Goal: Information Seeking & Learning: Learn about a topic

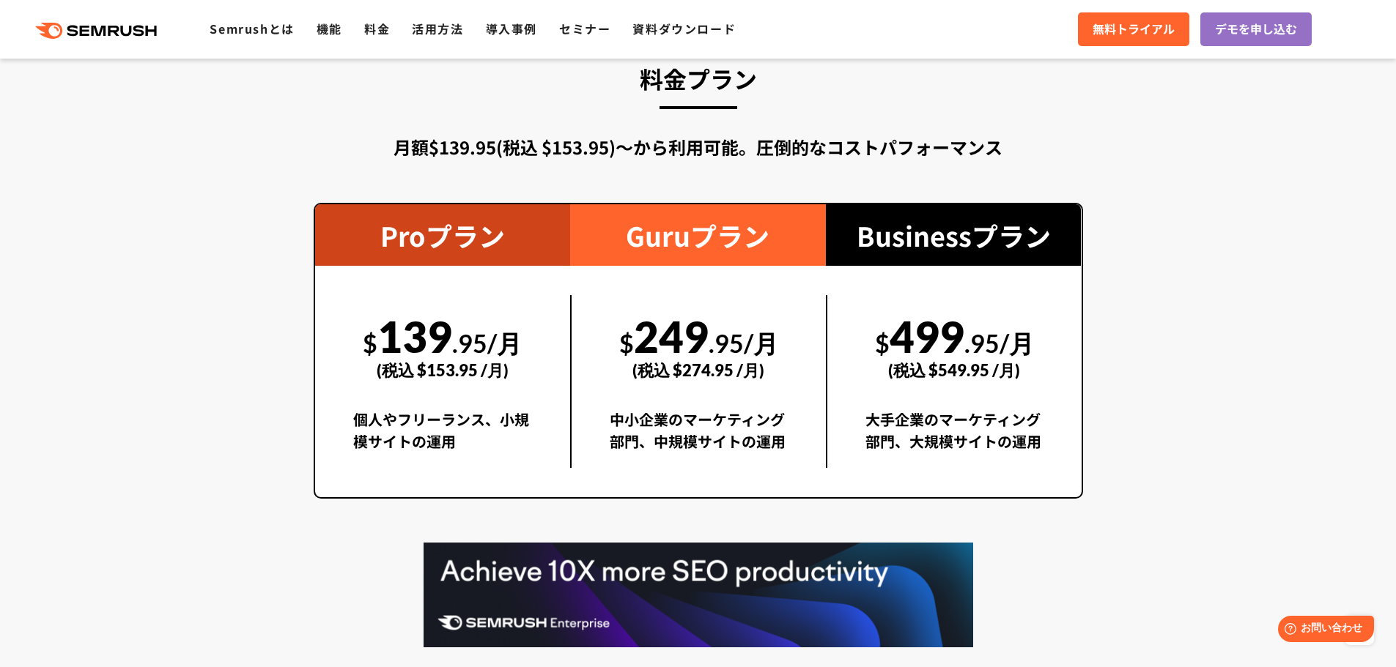
scroll to position [2681, 0]
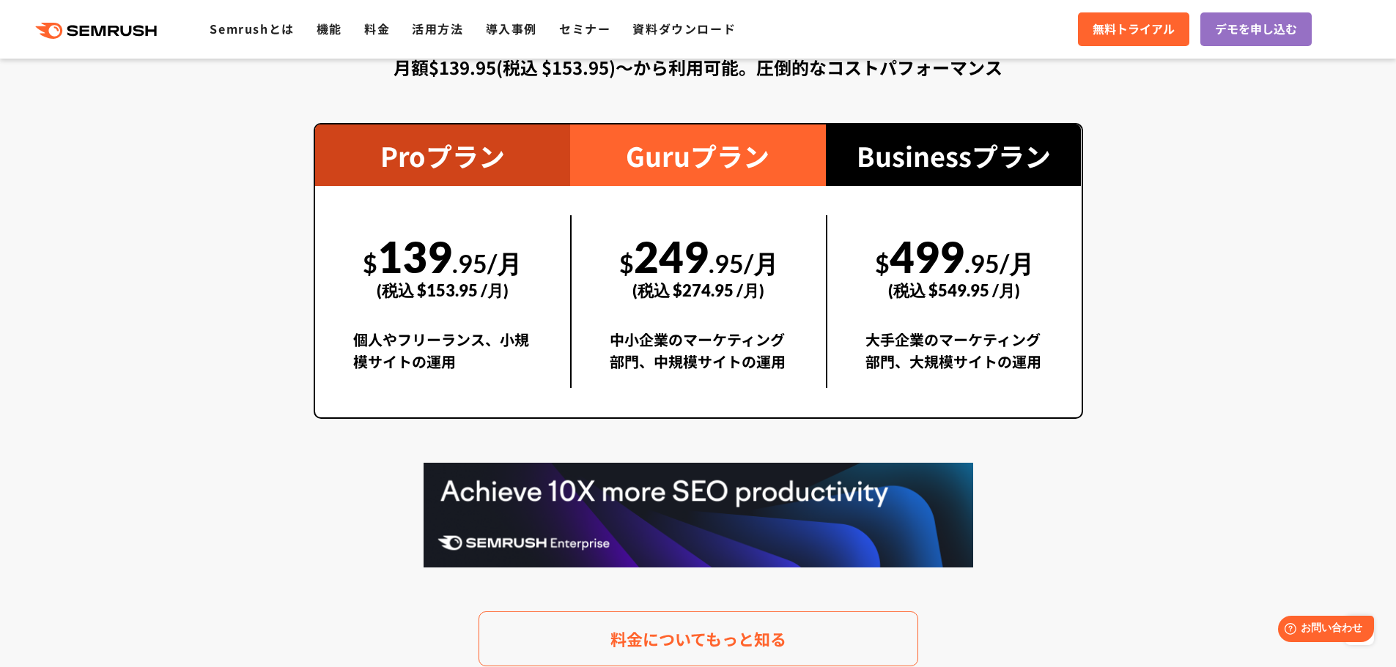
click at [507, 340] on div "個人やフリーランス、小規模サイトの運用" at bounding box center [442, 358] width 179 height 59
drag, startPoint x: 507, startPoint y: 340, endPoint x: 555, endPoint y: 359, distance: 52.0
click at [548, 358] on div "$ 139 .95/月 (税込 $153.95 /月) 個人やフリーランス、小規模サイトの運用" at bounding box center [443, 301] width 256 height 173
click at [563, 359] on div "$ 139 .95/月 (税込 $153.95 /月) 個人やフリーランス、小規模サイトの運用" at bounding box center [443, 301] width 256 height 173
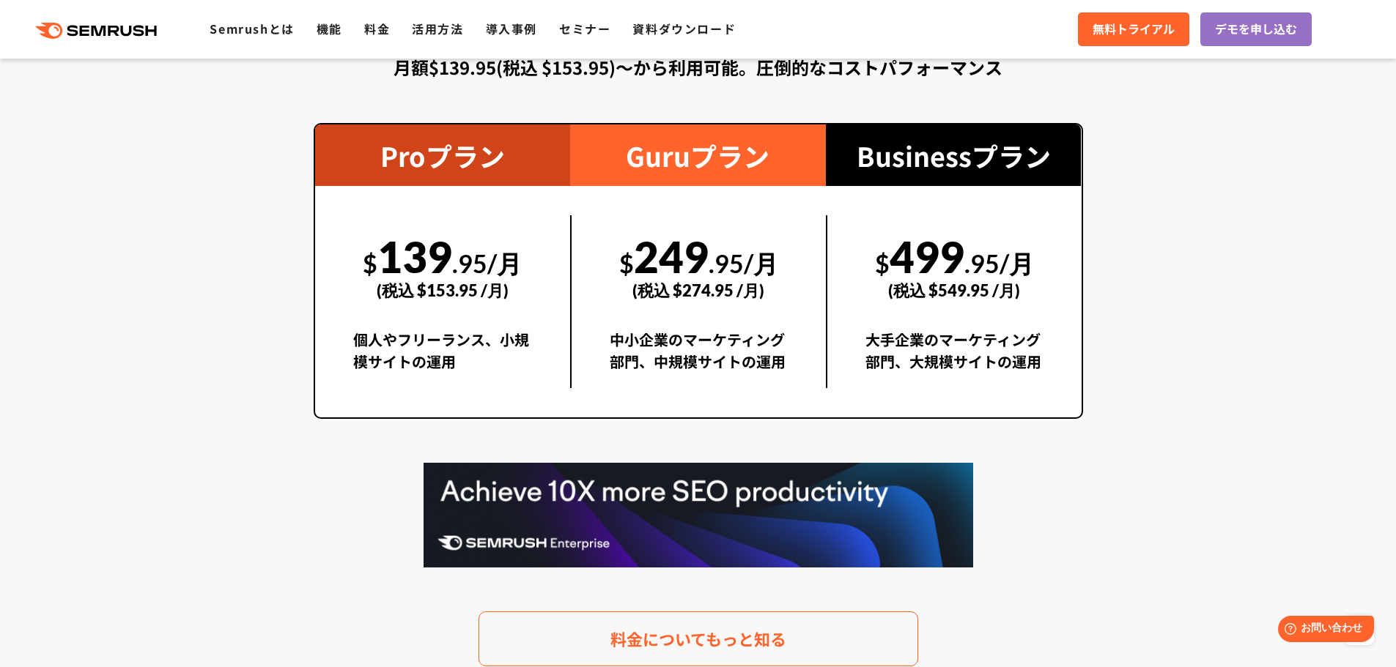
click at [618, 338] on div "中小企業のマーケティング部門、中規模サイトの運用" at bounding box center [698, 358] width 178 height 59
drag, startPoint x: 618, startPoint y: 338, endPoint x: 689, endPoint y: 365, distance: 75.1
click at [689, 365] on div "中小企業のマーケティング部門、中規模サイトの運用" at bounding box center [698, 358] width 178 height 59
click at [690, 365] on div "中小企業のマーケティング部門、中規模サイトの運用" at bounding box center [698, 358] width 178 height 59
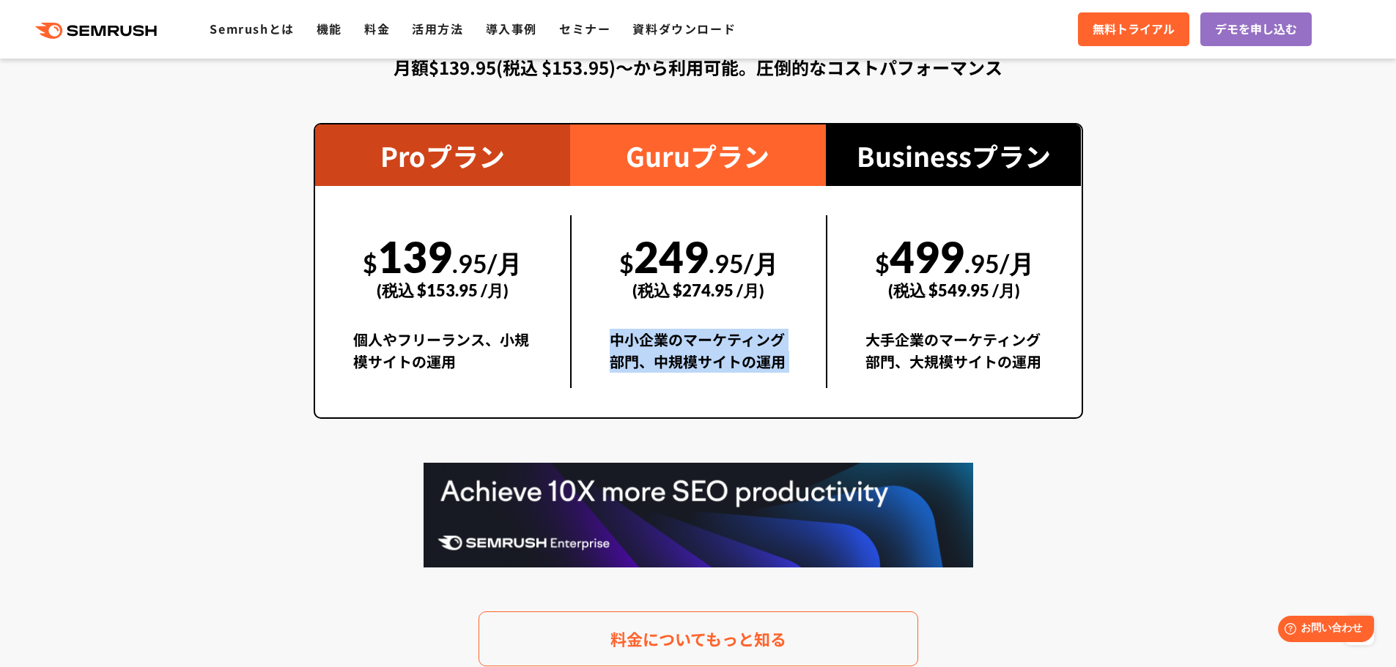
click at [690, 365] on div "中小企業のマーケティング部門、中規模サイトの運用" at bounding box center [698, 358] width 178 height 59
click at [882, 381] on div "大手企業のマーケティング部門、大規模サイトの運用" at bounding box center [954, 358] width 178 height 59
click at [876, 377] on div "大手企業のマーケティング部門、大規模サイトの運用" at bounding box center [954, 358] width 178 height 59
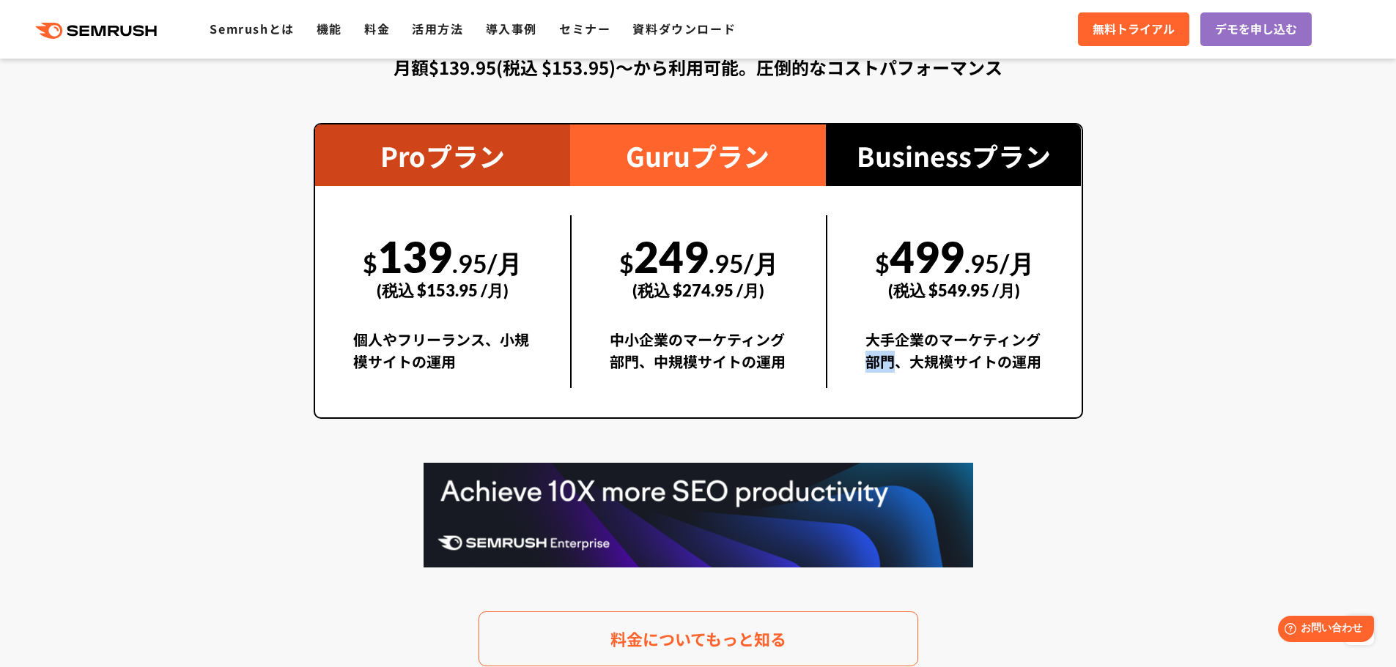
click at [876, 377] on div "大手企業のマーケティング部門、大規模サイトの運用" at bounding box center [954, 358] width 178 height 59
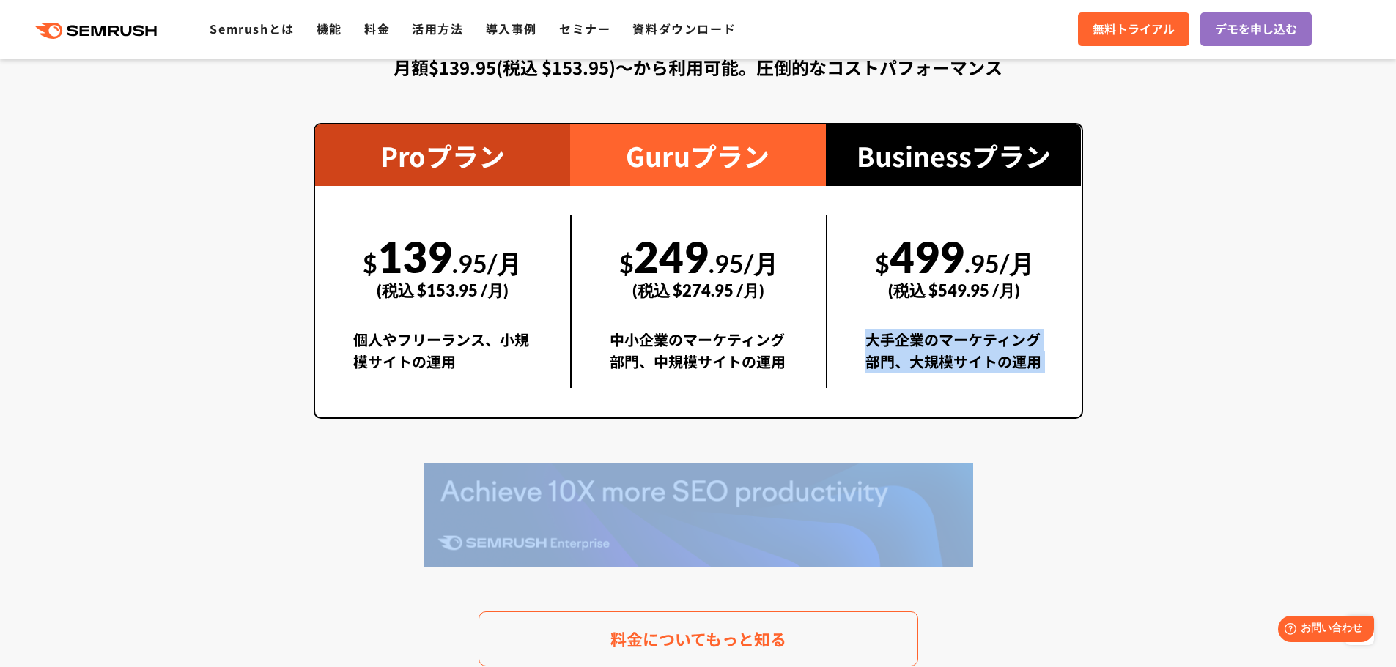
click at [876, 377] on div "大手企業のマーケティング部門、大規模サイトの運用" at bounding box center [954, 358] width 178 height 59
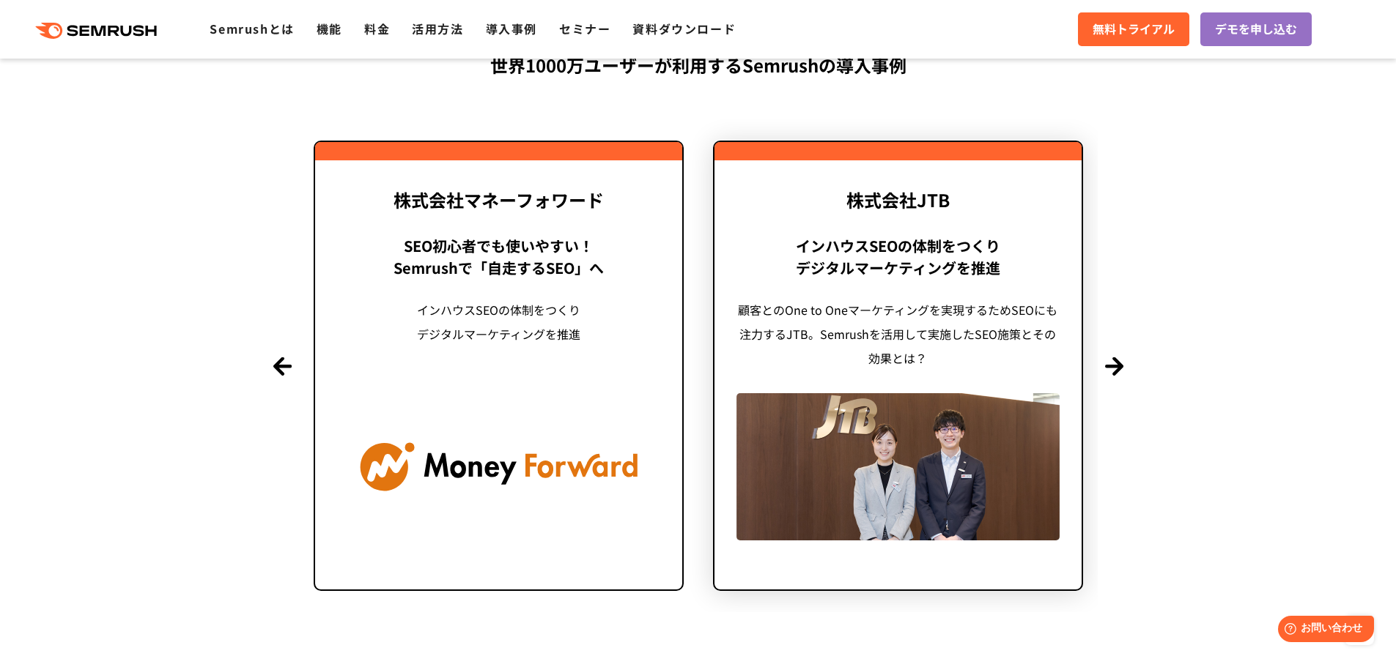
scroll to position [3508, 0]
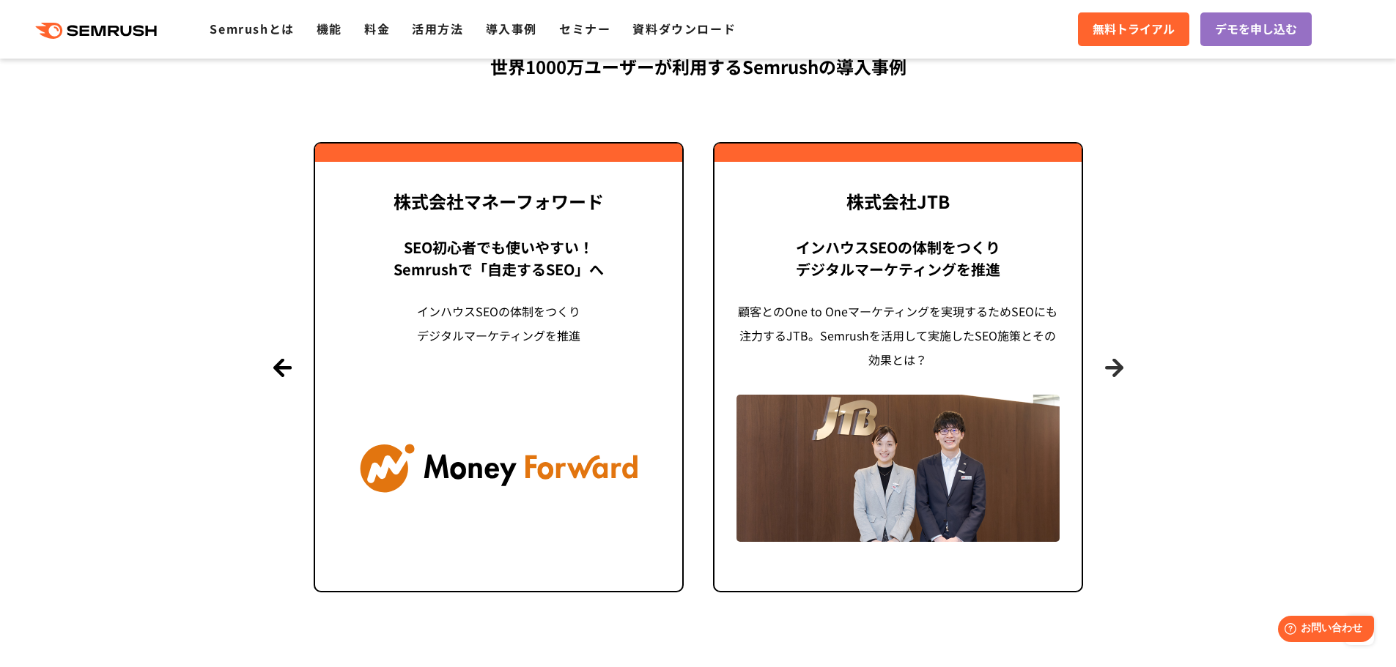
click at [1116, 362] on button "Next" at bounding box center [1114, 367] width 18 height 18
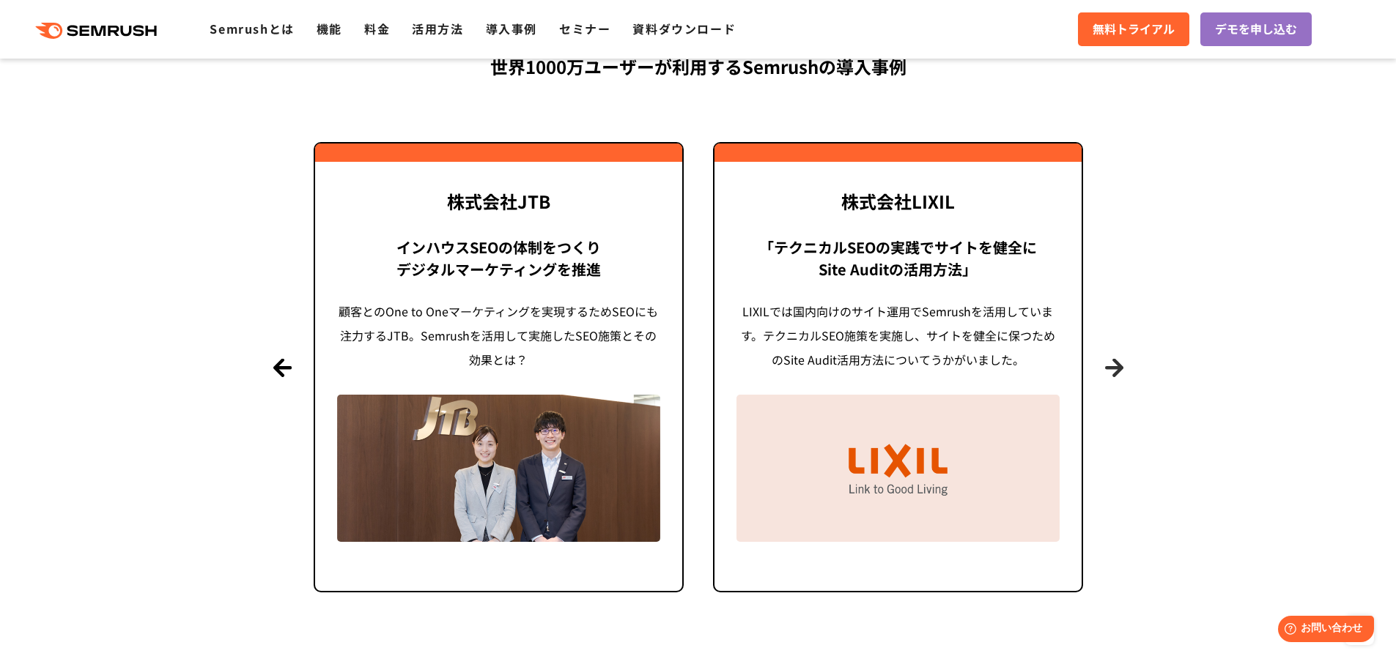
click at [1116, 362] on button "Next" at bounding box center [1114, 367] width 18 height 18
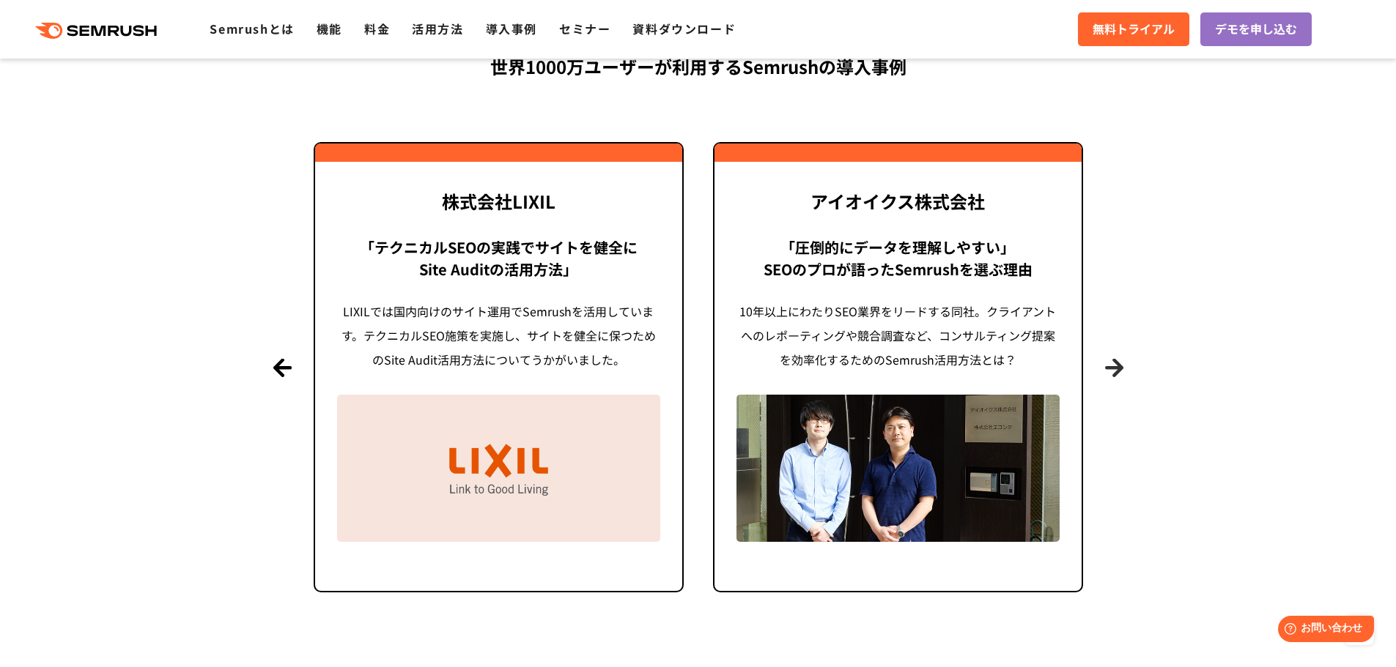
click at [1116, 362] on button "Next" at bounding box center [1114, 367] width 18 height 18
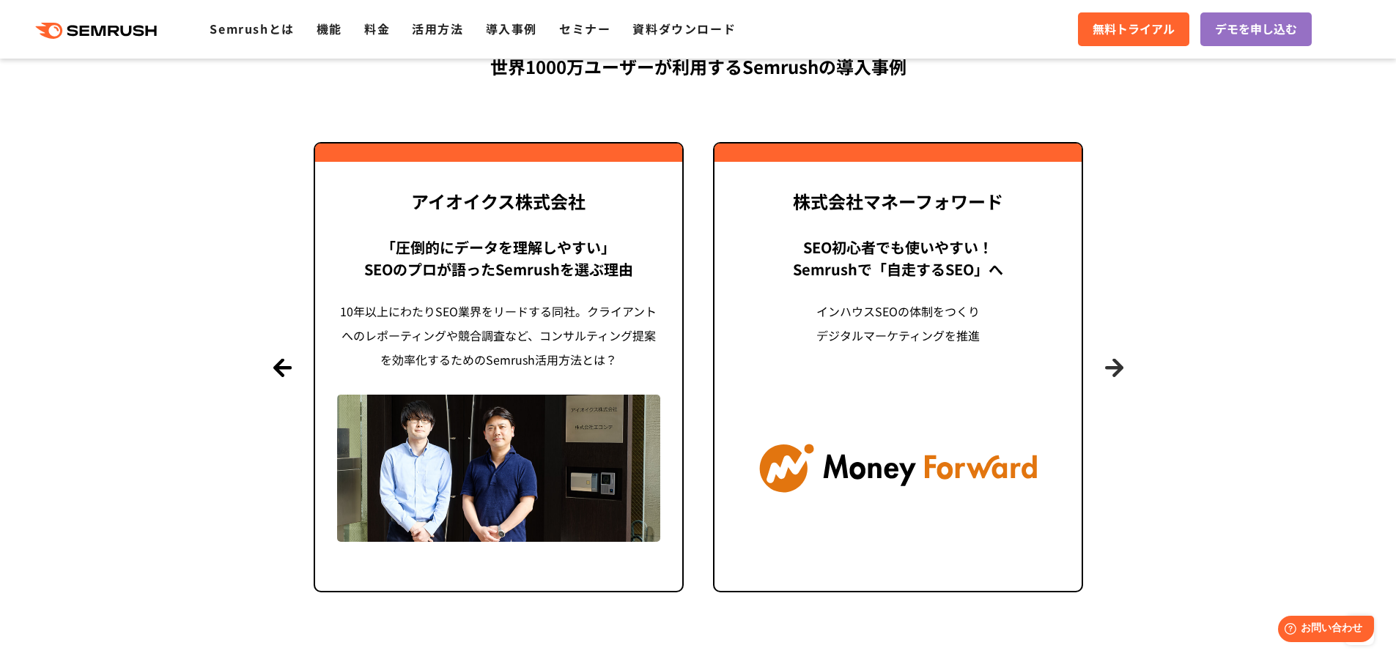
click at [1116, 362] on button "Next" at bounding box center [1114, 367] width 18 height 18
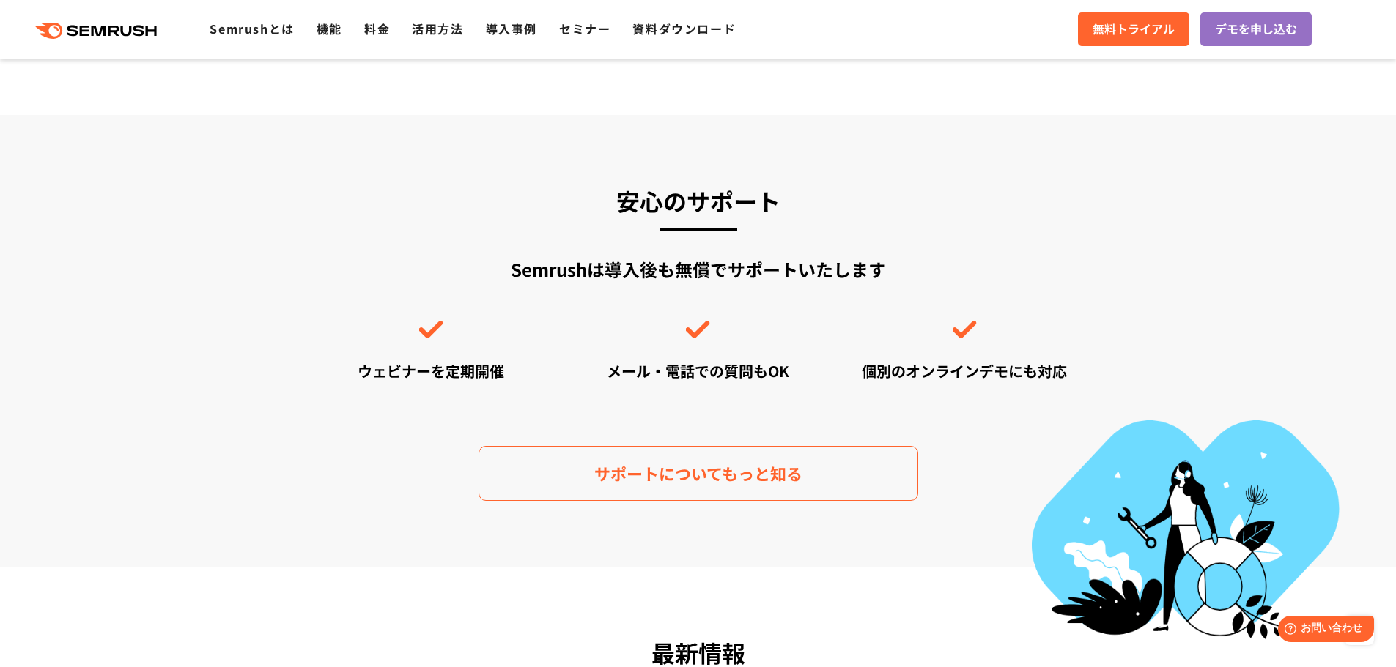
scroll to position [4072, 0]
click at [852, 418] on div "安心のサポート Semrushは導入後も無償でサポートいたします ウェビナーを定期開催 メール・電話での質問もOK 個別のオンラインデモにも対応 サポートにつ…" at bounding box center [698, 342] width 769 height 320
click at [323, 26] on link "機能" at bounding box center [329, 29] width 26 height 18
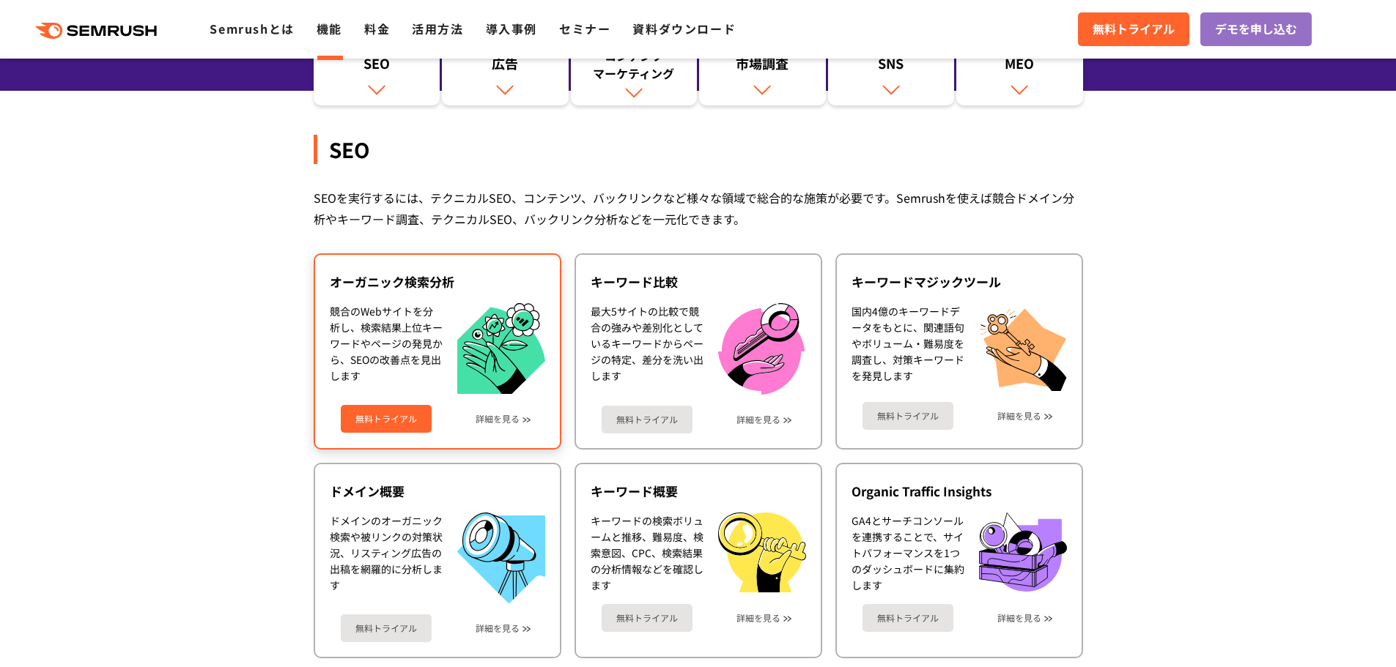
click at [497, 428] on div "無料トライアル 詳細を見る" at bounding box center [437, 413] width 215 height 39
click at [492, 418] on link "詳細を見る" at bounding box center [497, 419] width 44 height 10
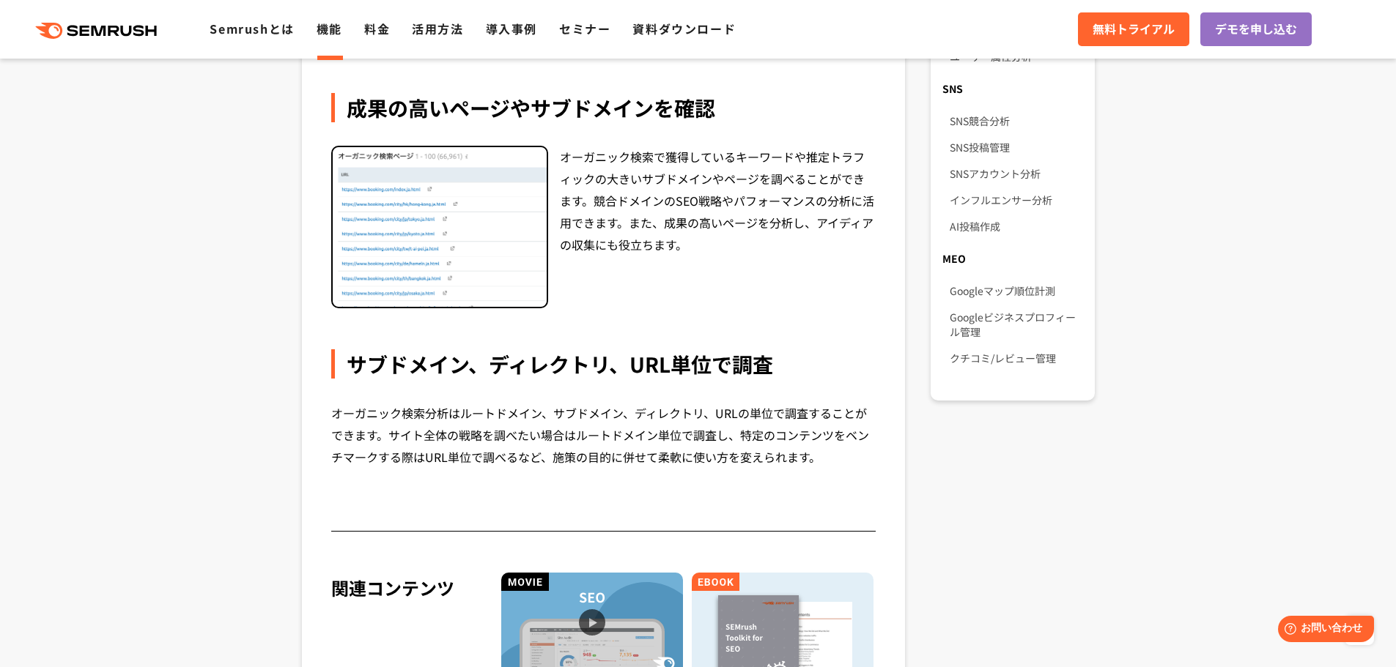
scroll to position [1060, 0]
click at [651, 178] on div "オーガニック検索で獲得しているキーワードや推定トラフィックの大きいサブドメインやページを調べることができます。競合ドメインのSEO戦略やパフォーマンスの分析に…" at bounding box center [718, 228] width 316 height 163
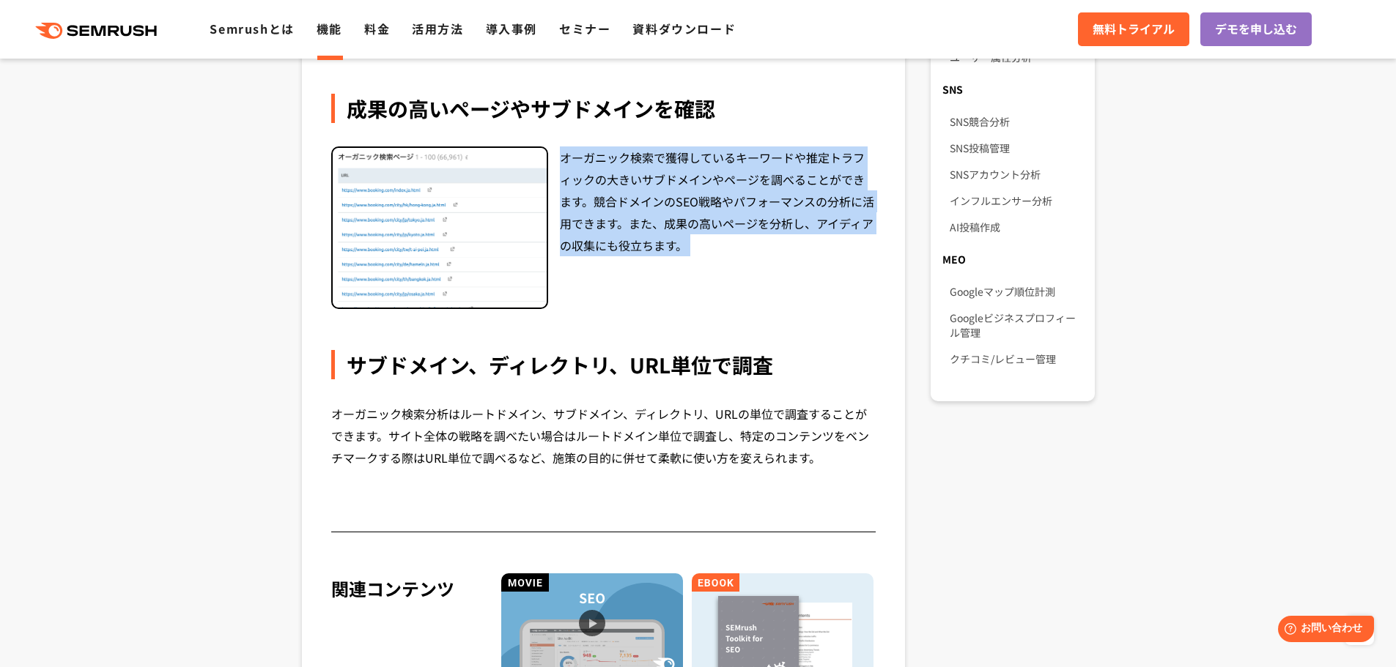
drag, startPoint x: 651, startPoint y: 178, endPoint x: 675, endPoint y: 277, distance: 101.8
click at [675, 277] on div "オーガニック検索で獲得しているキーワードや推定トラフィックの大きいサブドメインやページを調べることができます。競合ドメインのSEO戦略やパフォーマンスの分析に…" at bounding box center [718, 228] width 316 height 163
click at [675, 278] on div "オーガニック検索で獲得しているキーワードや推定トラフィックの大きいサブドメインやページを調べることができます。競合ドメインのSEO戦略やパフォーマンスの分析に…" at bounding box center [718, 228] width 316 height 163
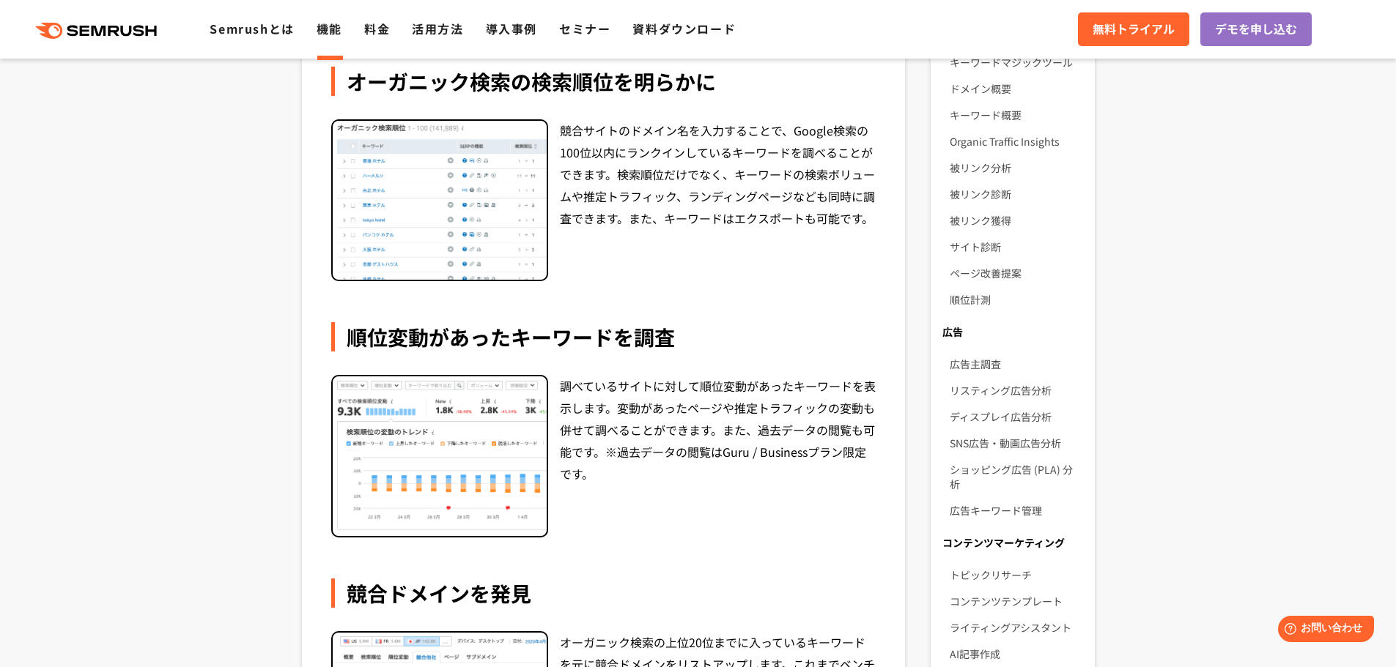
scroll to position [316, 0]
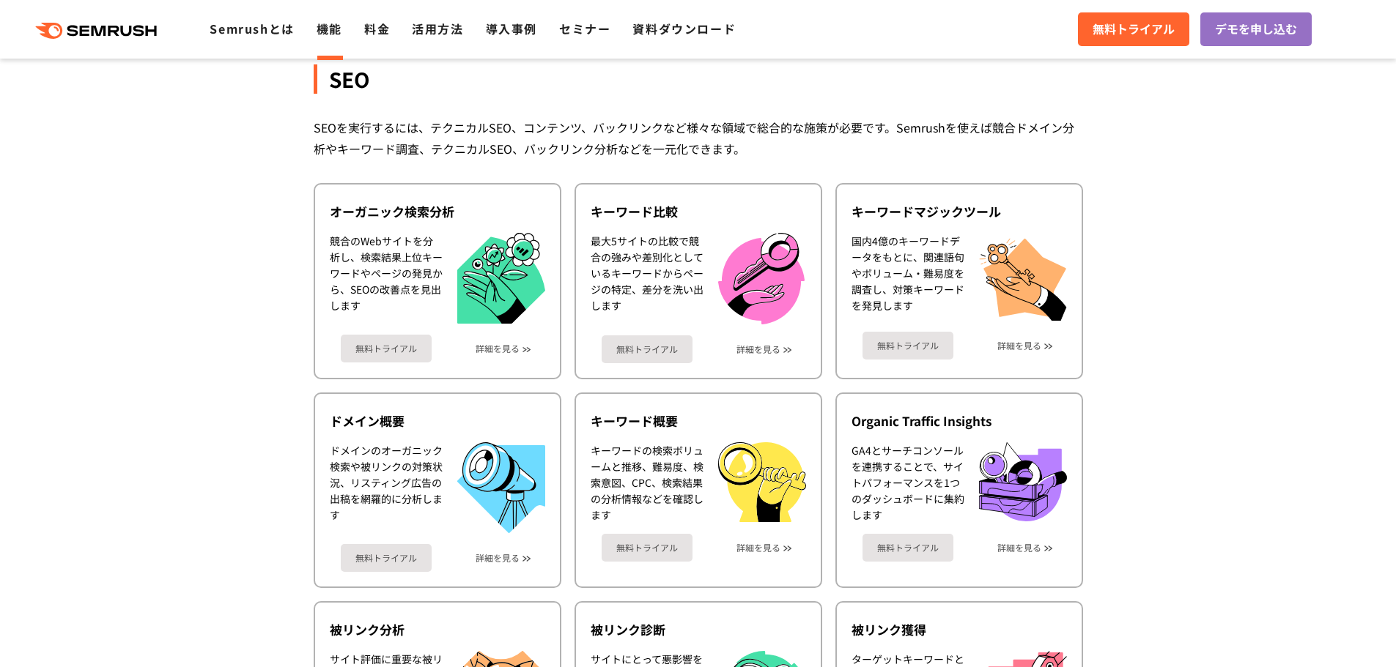
scroll to position [303, 0]
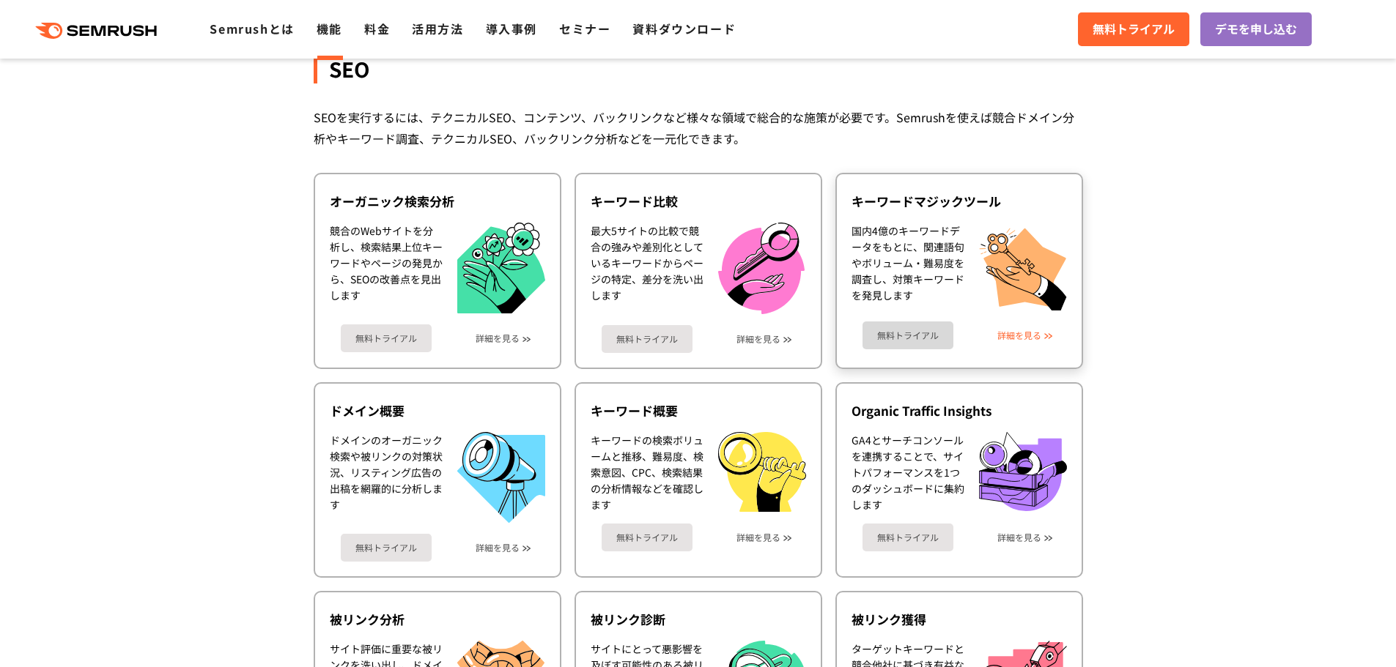
click at [1007, 339] on link "詳細を見る" at bounding box center [1019, 335] width 44 height 10
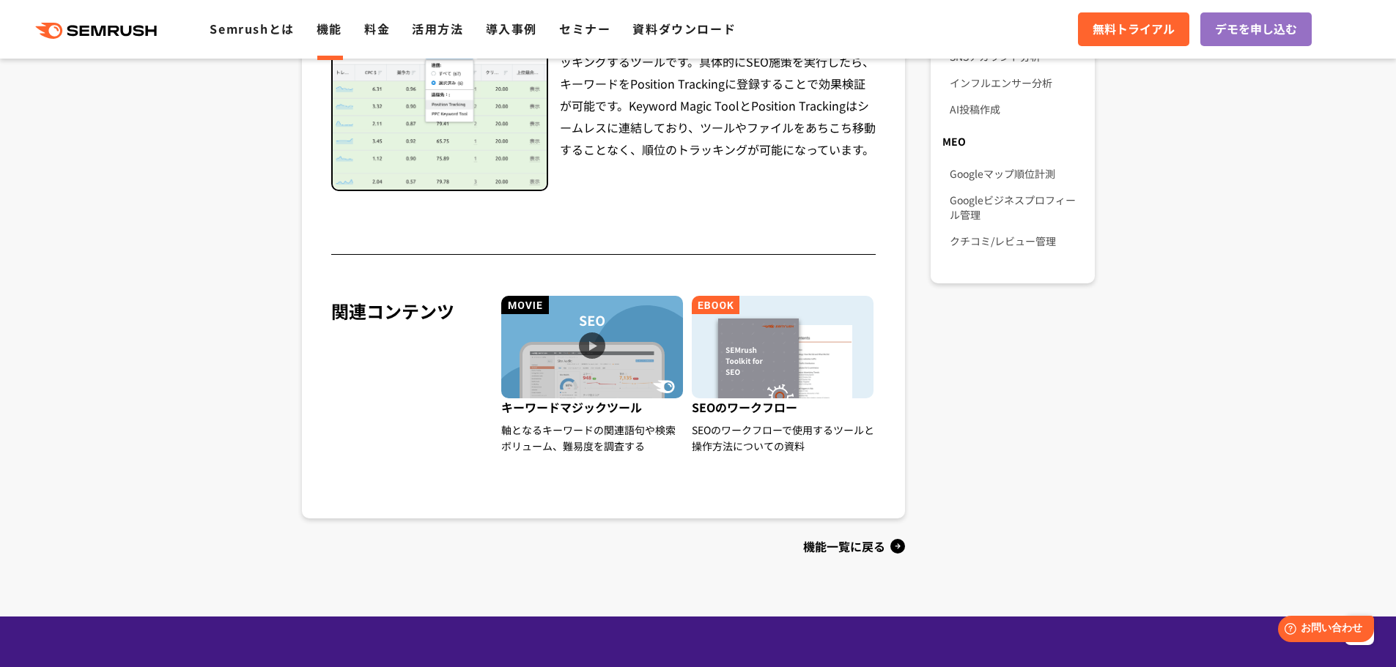
scroll to position [1241, 0]
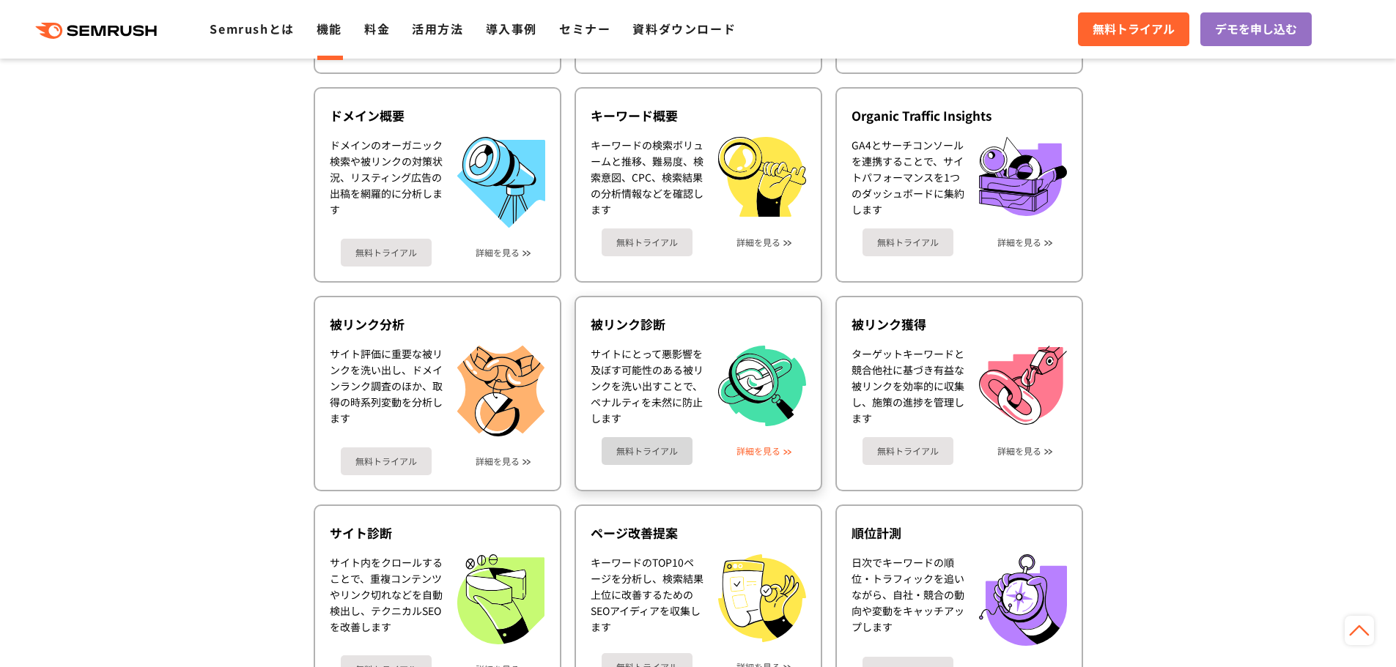
click at [756, 446] on link "詳細を見る" at bounding box center [758, 451] width 44 height 10
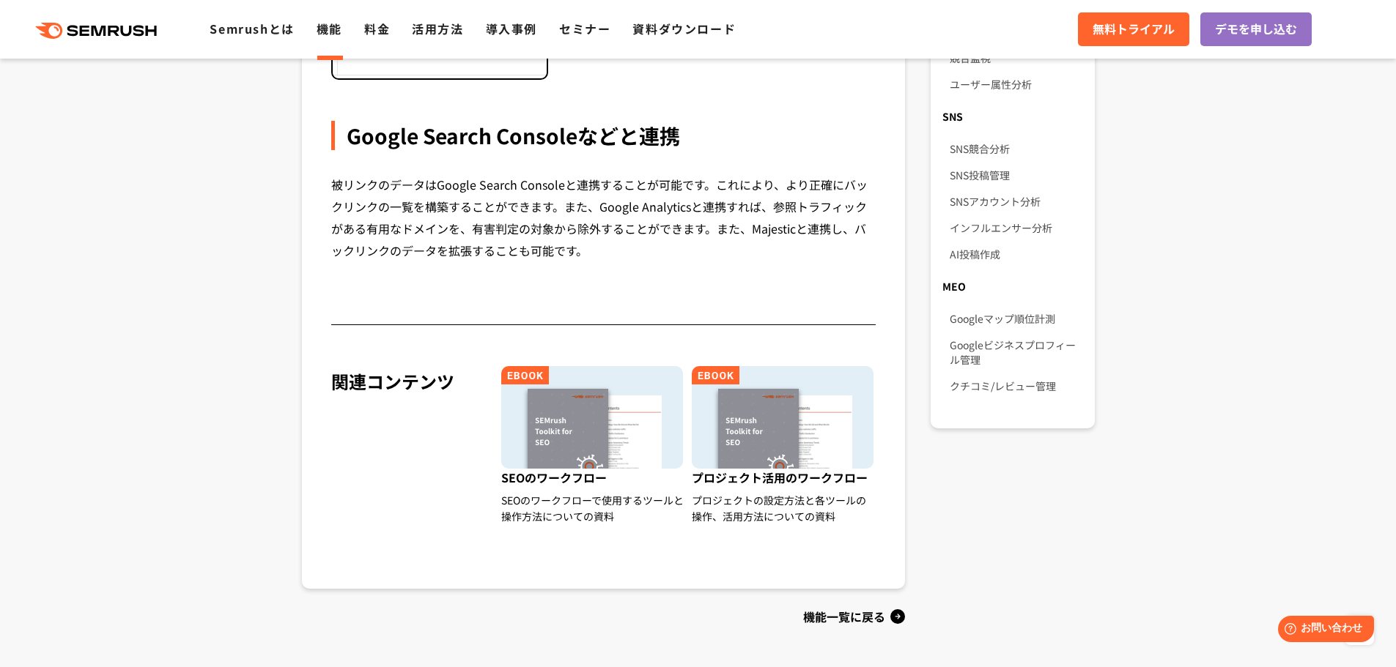
scroll to position [1031, 0]
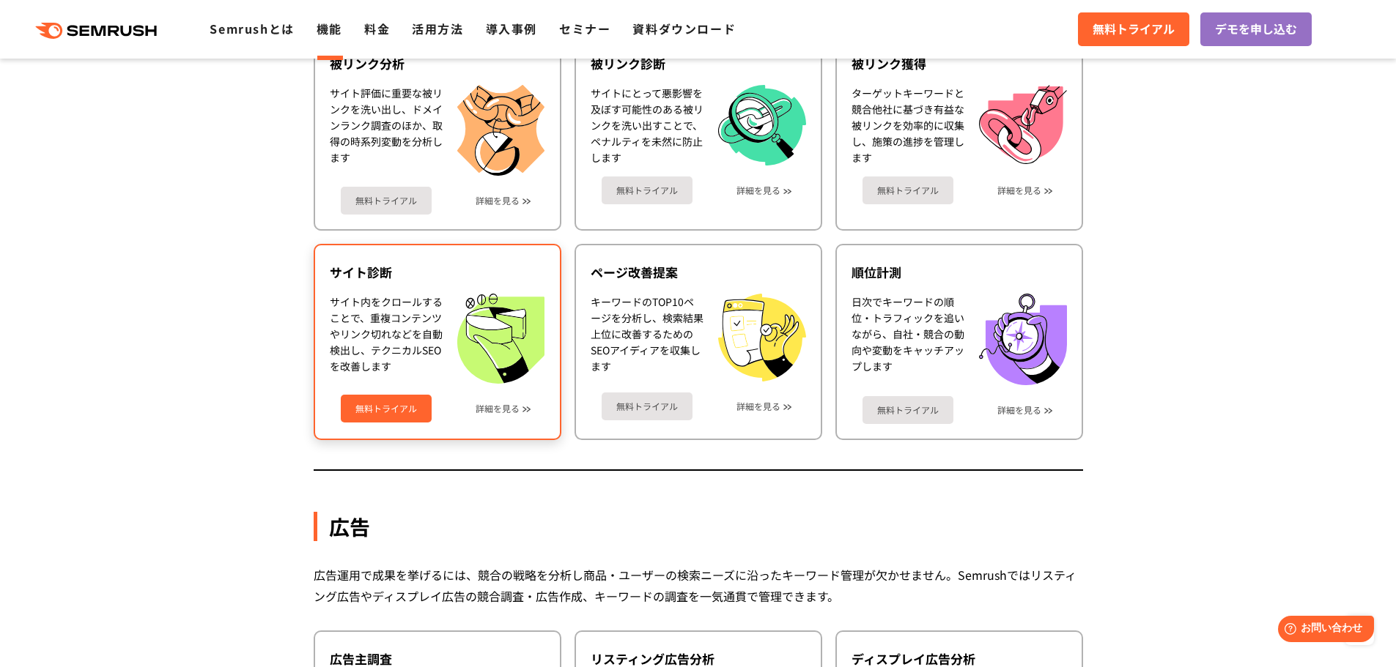
click at [490, 423] on div "サイト診断 サイト内をクロールすることで、重複コンテンツやリンク切れなどを自動検出し、テクニカルSEOを改善します 無料トライアル 詳細を見る" at bounding box center [438, 342] width 248 height 196
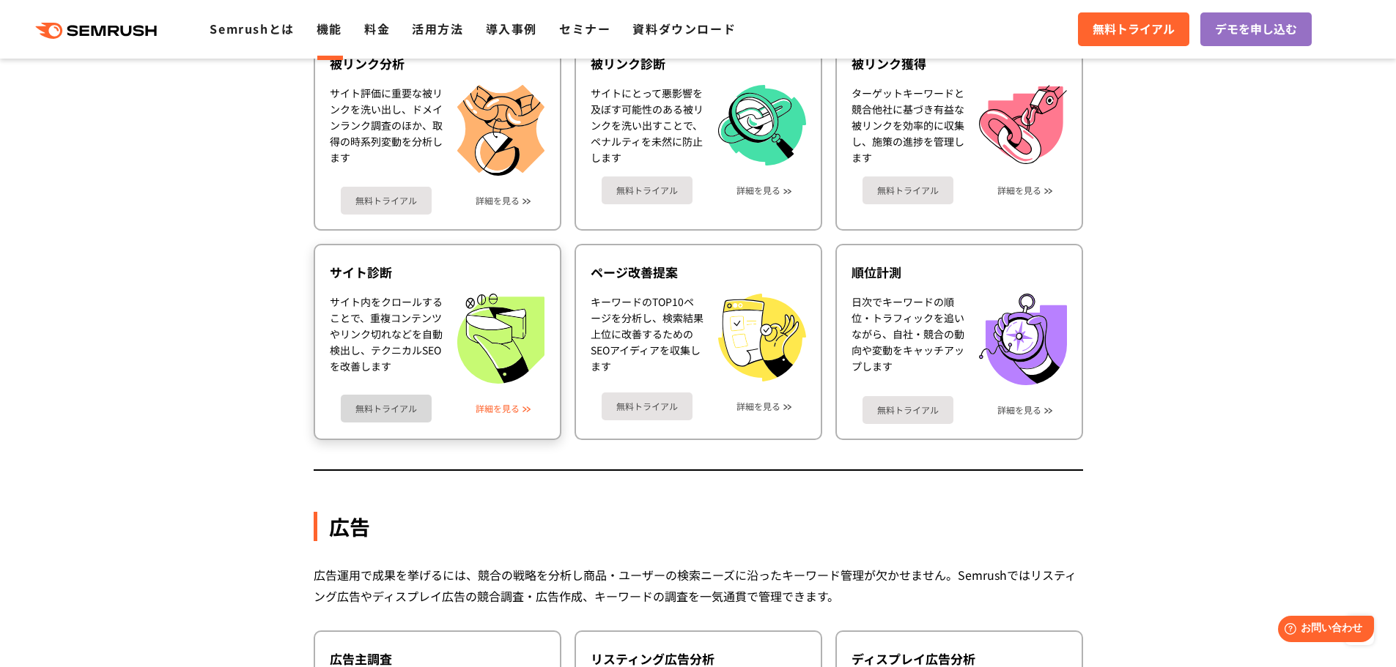
click at [492, 404] on link "詳細を見る" at bounding box center [497, 409] width 44 height 10
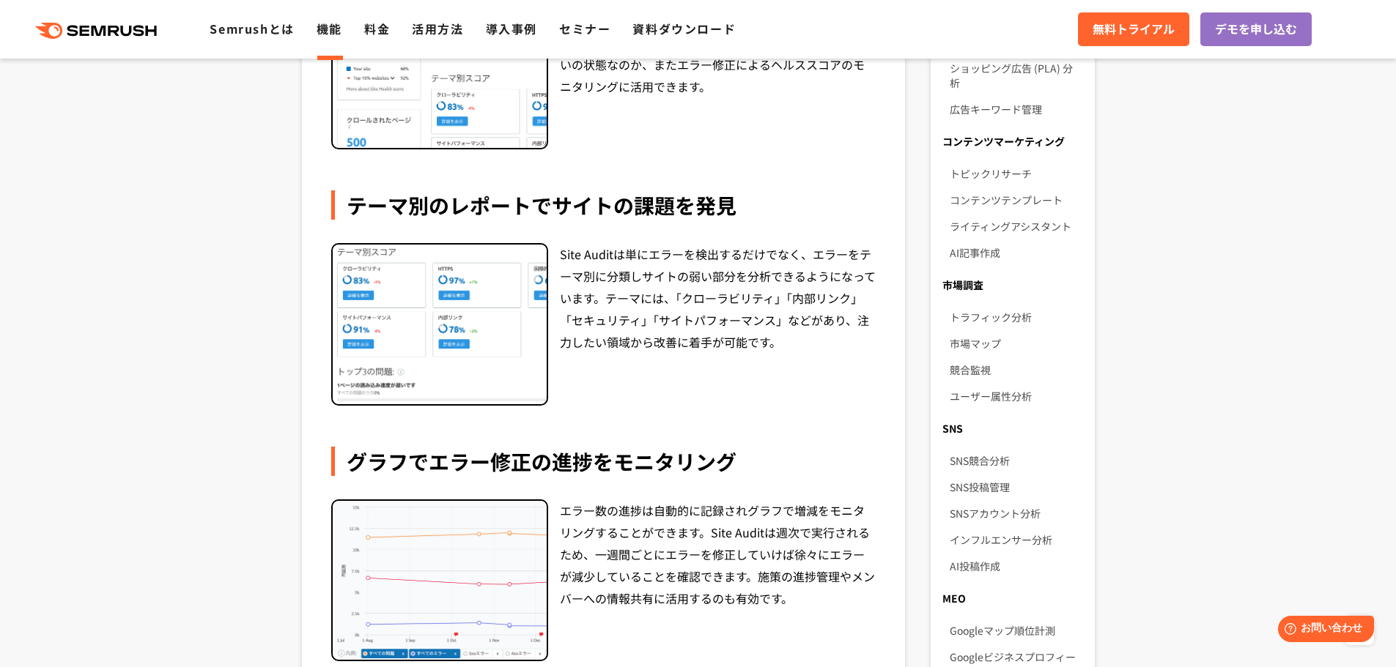
scroll to position [723, 0]
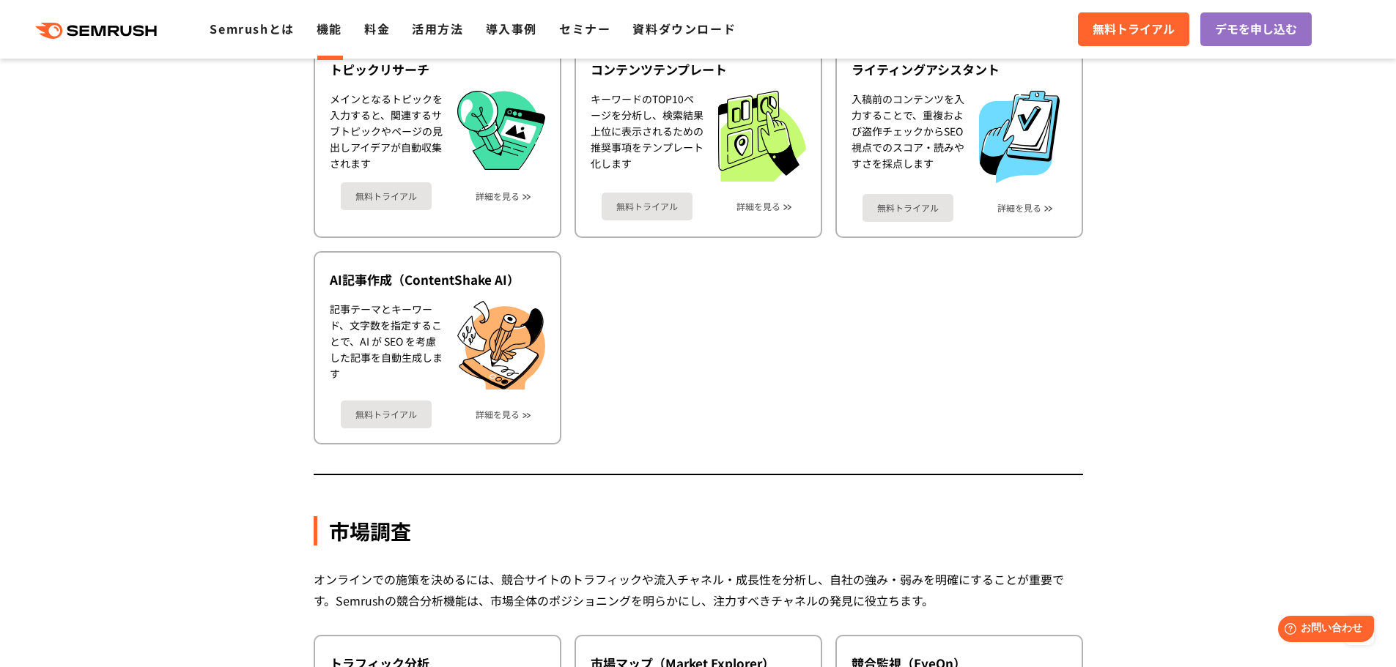
scroll to position [2023, 0]
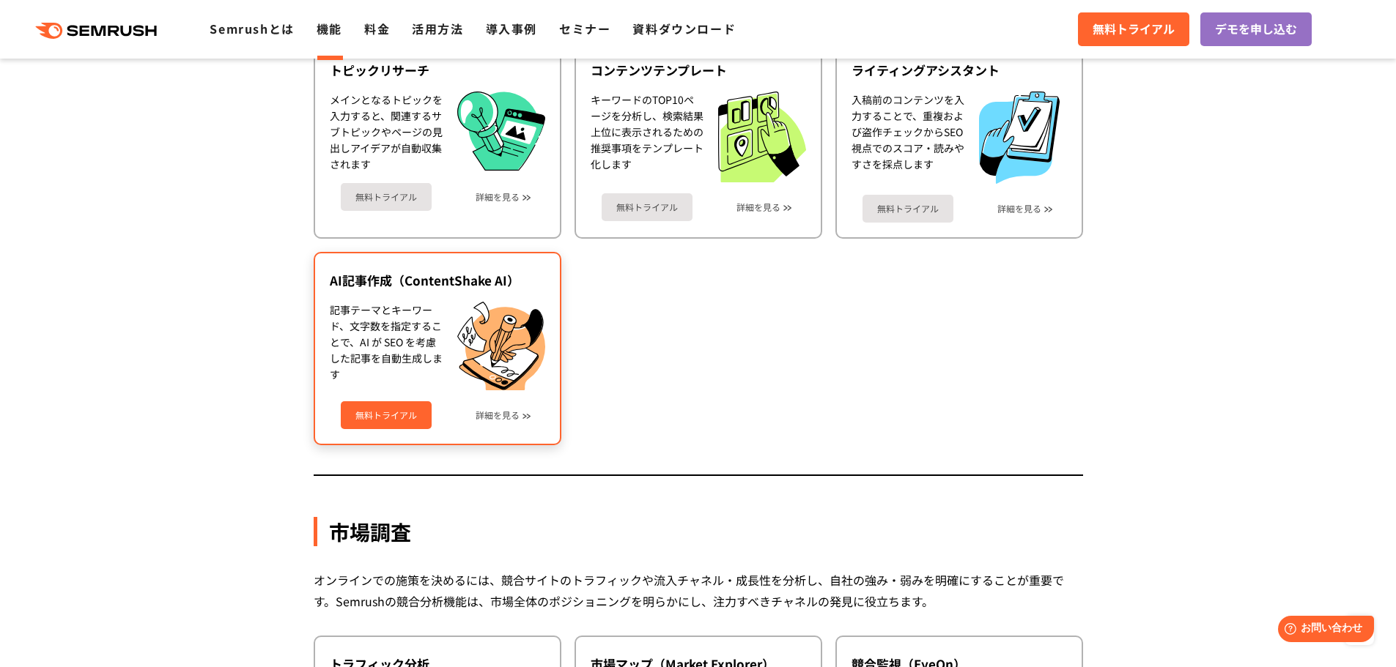
click at [516, 404] on div "無料トライアル 詳細を見る" at bounding box center [437, 409] width 215 height 39
click at [516, 421] on div "無料トライアル 詳細を見る" at bounding box center [437, 409] width 215 height 39
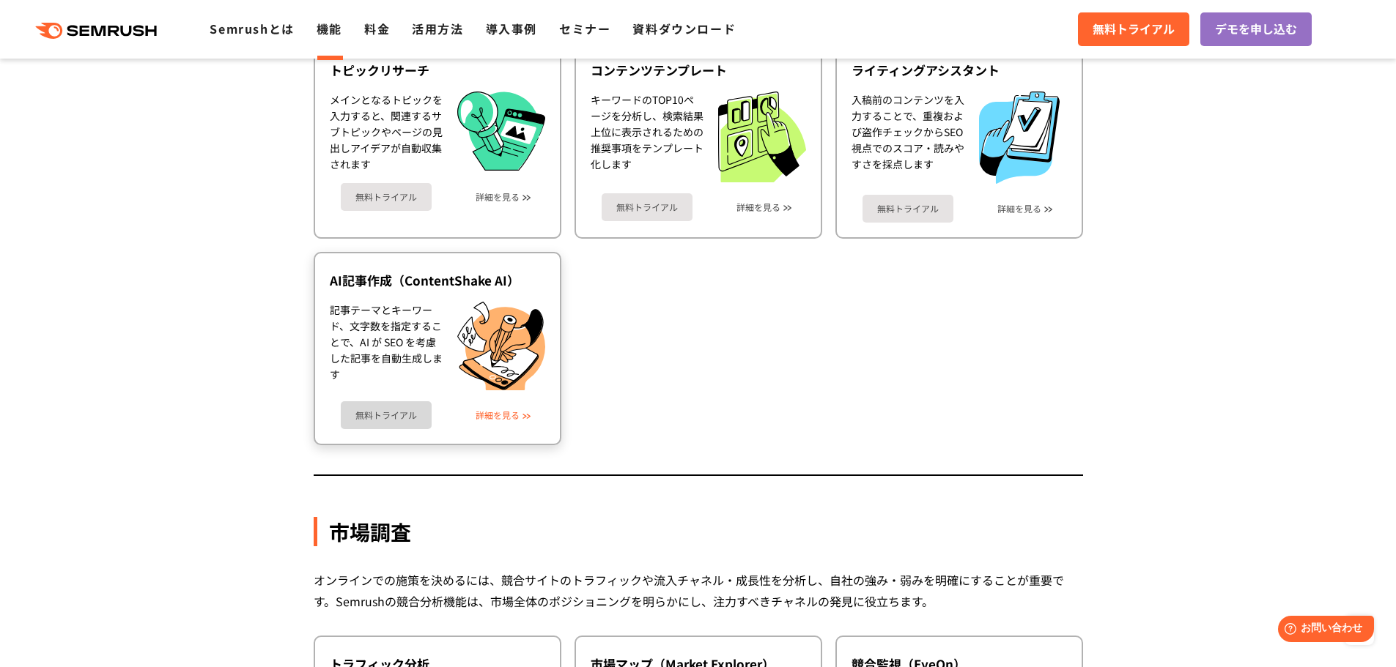
click at [504, 416] on link "詳細を見る" at bounding box center [497, 415] width 44 height 10
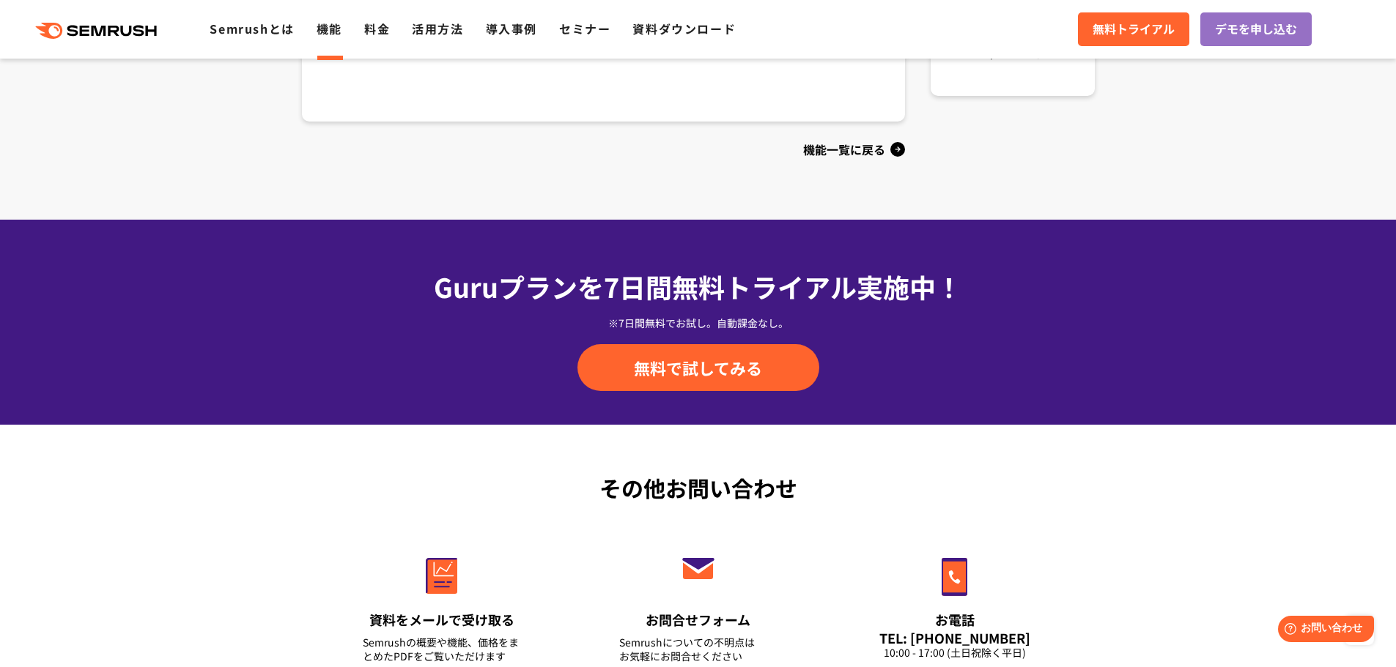
scroll to position [1568, 0]
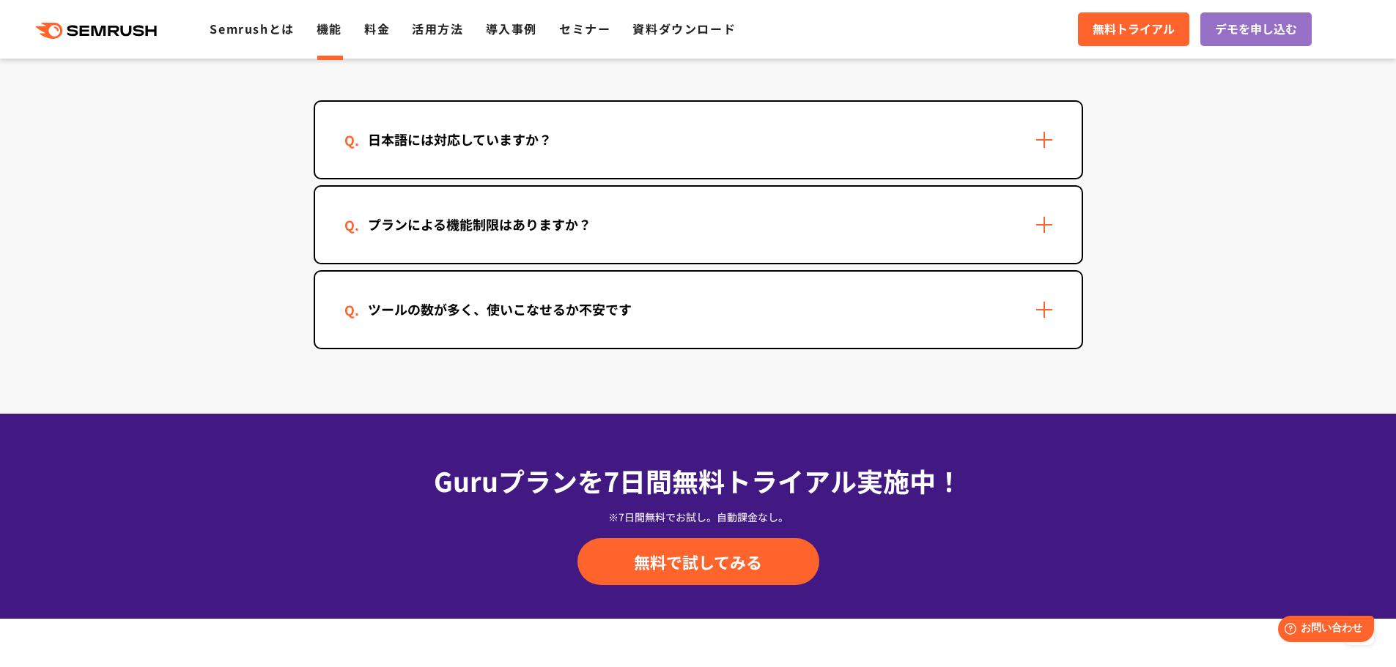
scroll to position [4434, 0]
